Goal: Find specific page/section: Find specific page/section

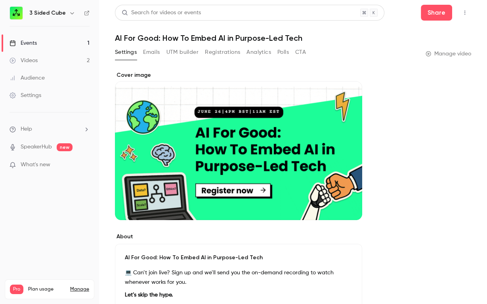
click at [45, 44] on link "Events 1" at bounding box center [49, 42] width 99 height 17
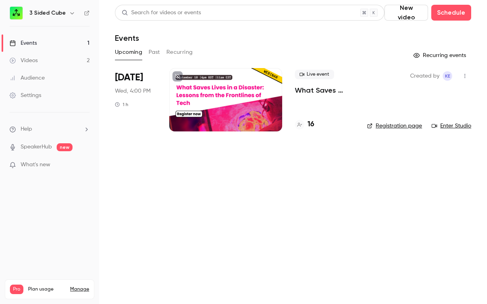
click at [139, 80] on span "[DATE]" at bounding box center [129, 77] width 28 height 13
click at [317, 91] on p "What Saves Lives in a Disaster: Lessons from the Frontlines of Tech" at bounding box center [324, 91] width 59 height 10
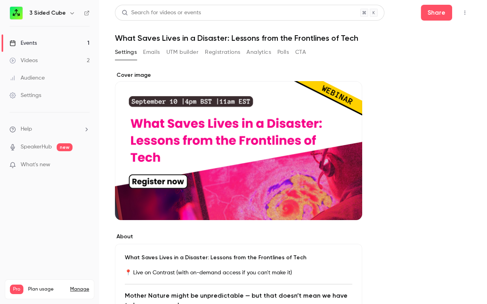
click at [173, 53] on button "UTM builder" at bounding box center [182, 52] width 32 height 13
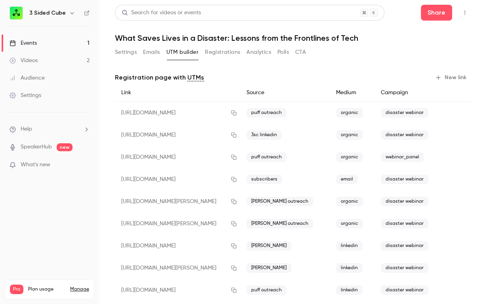
scroll to position [14, 0]
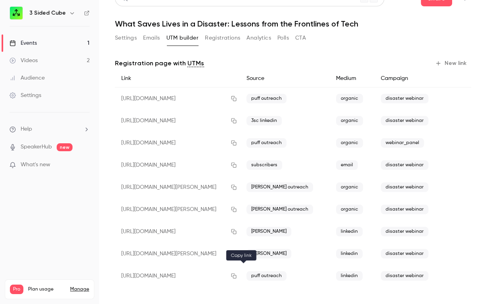
click at [237, 276] on icon "button" at bounding box center [234, 276] width 6 height 6
